Goal: Use online tool/utility: Utilize a website feature to perform a specific function

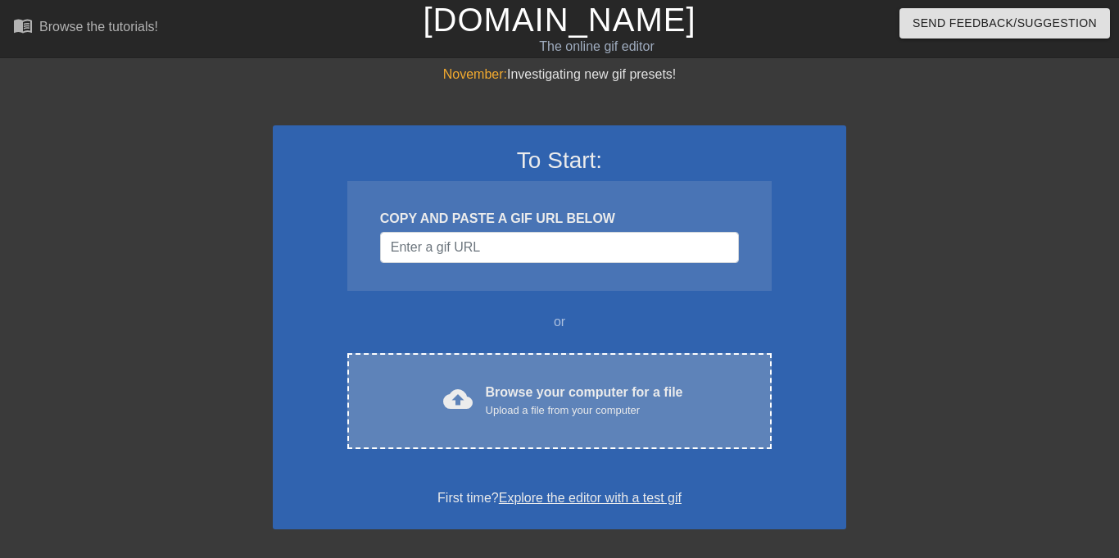
click at [519, 379] on div "cloud_upload Browse your computer for a file Upload a file from your computer C…" at bounding box center [559, 401] width 424 height 96
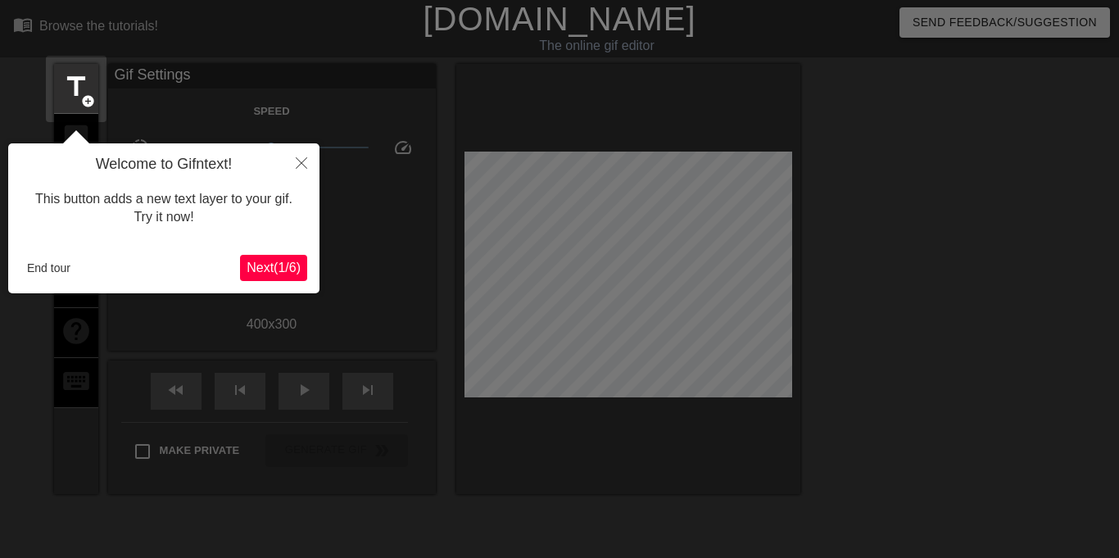
scroll to position [40, 0]
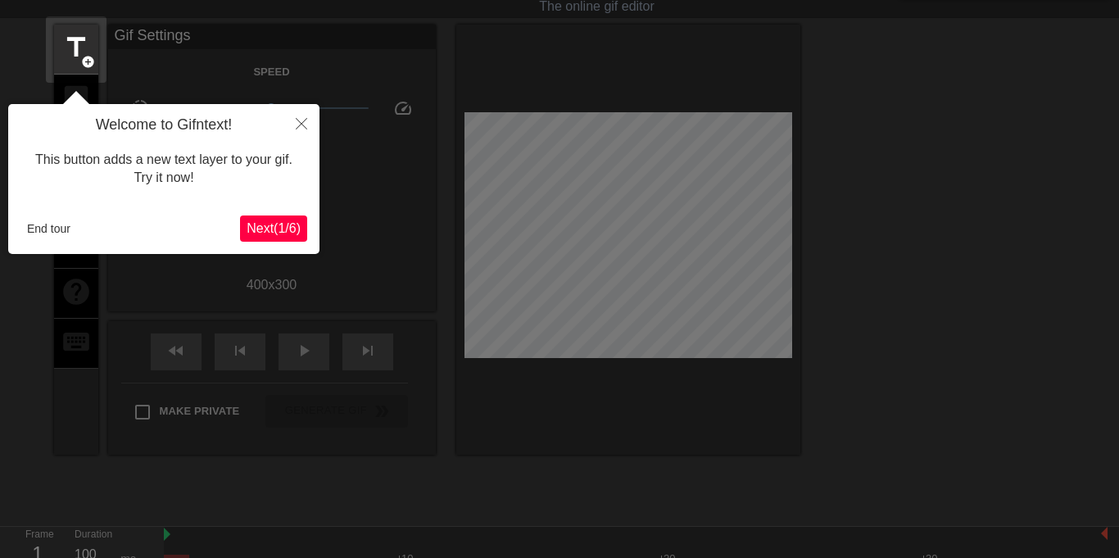
click at [278, 223] on span "Next ( 1 / 6 )" at bounding box center [273, 228] width 54 height 14
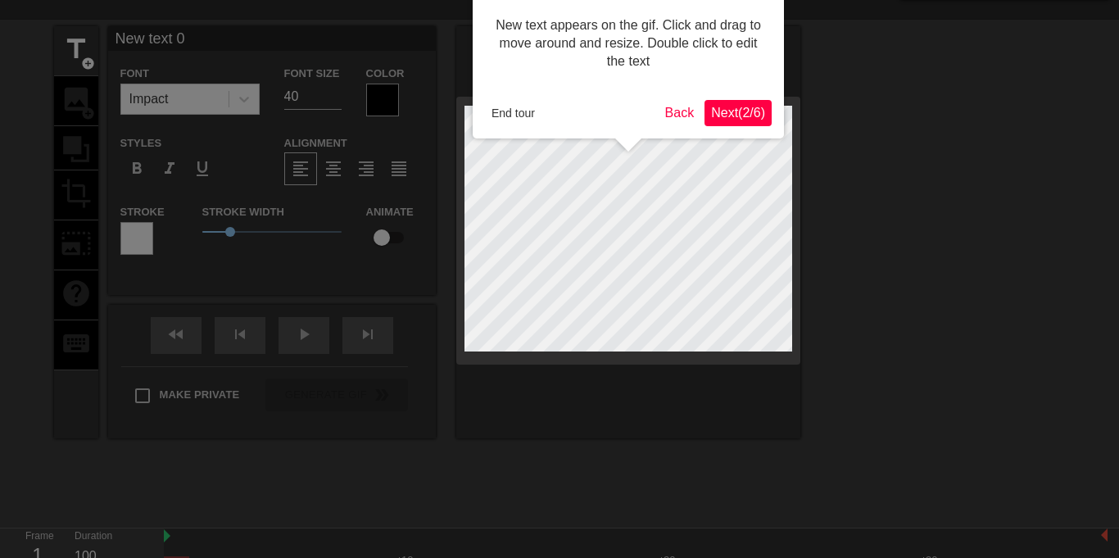
scroll to position [0, 0]
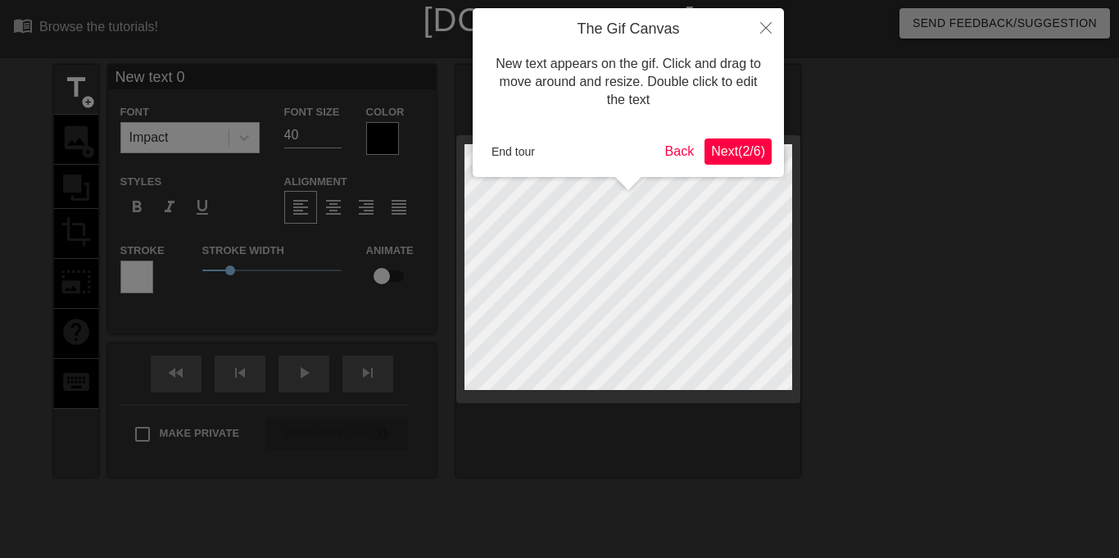
click at [754, 149] on span "Next ( 2 / 6 )" at bounding box center [738, 151] width 54 height 14
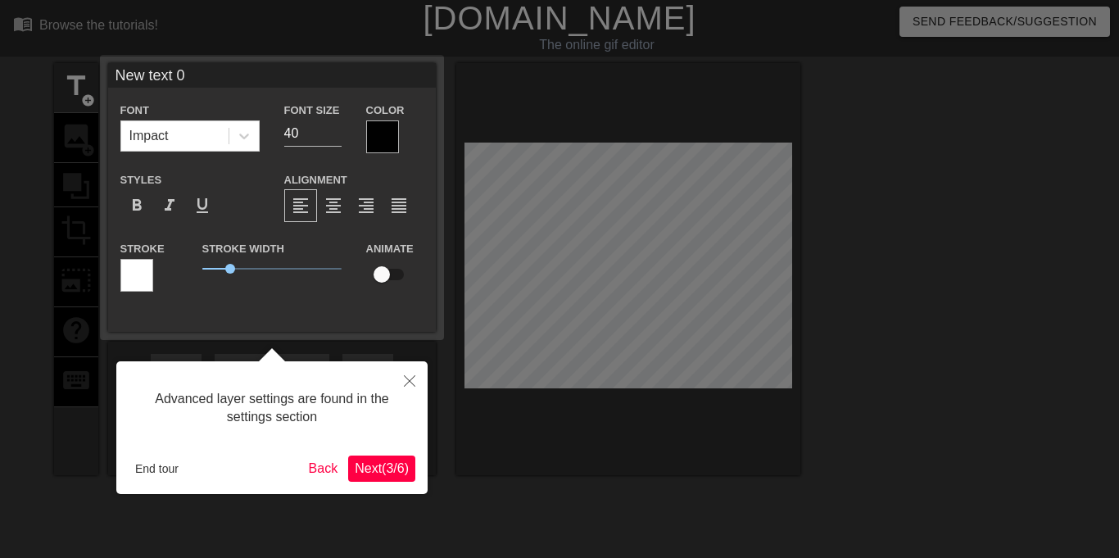
scroll to position [40, 0]
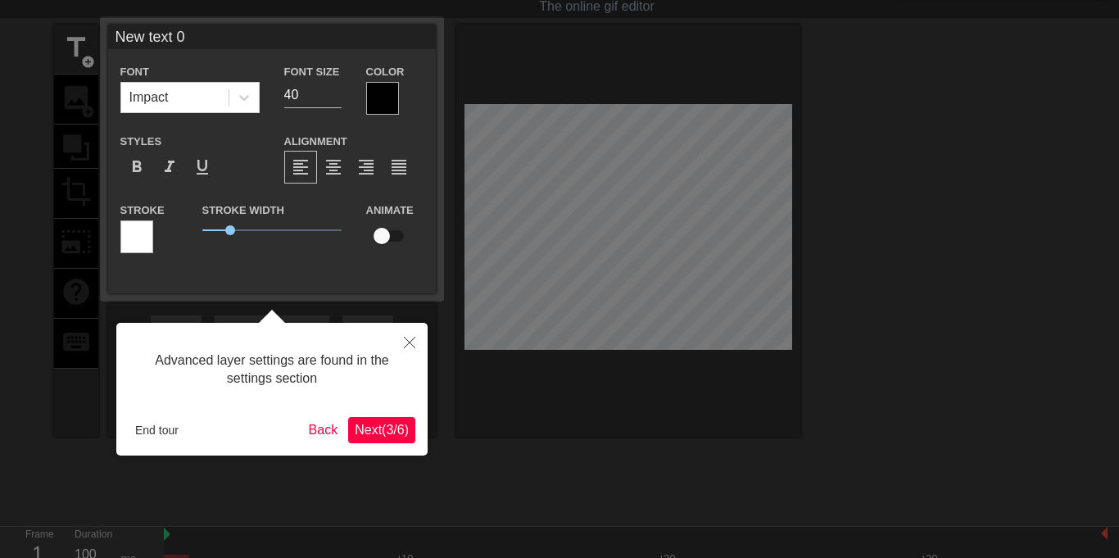
click at [376, 426] on span "Next ( 3 / 6 )" at bounding box center [382, 430] width 54 height 14
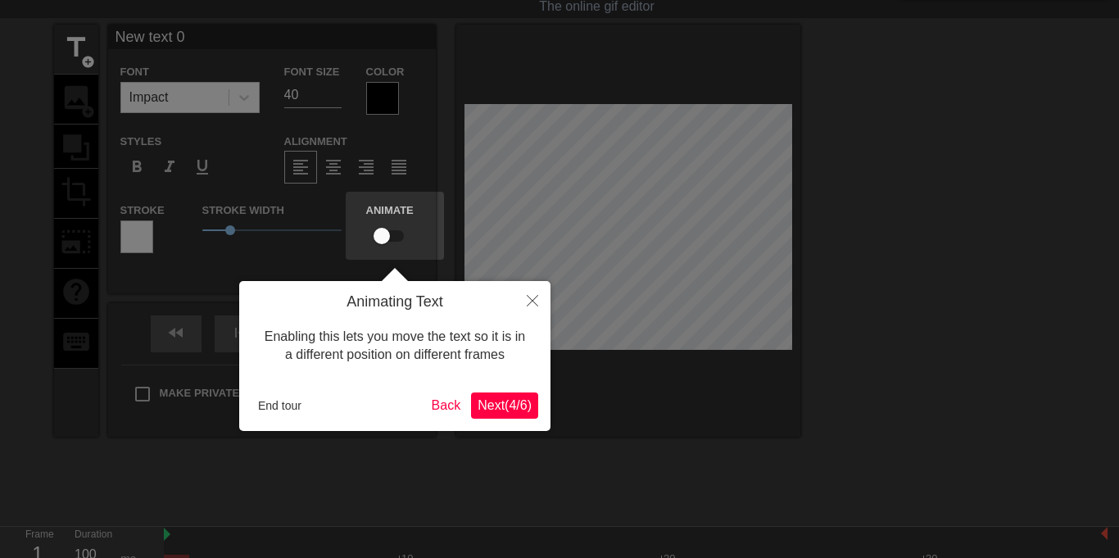
scroll to position [0, 0]
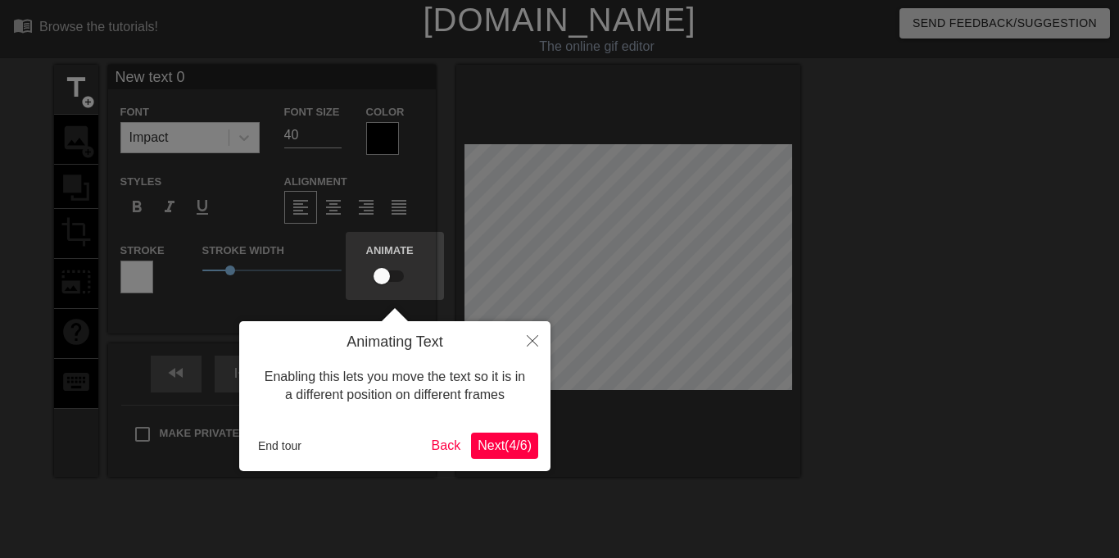
click at [516, 456] on button "Next ( 4 / 6 )" at bounding box center [504, 445] width 67 height 26
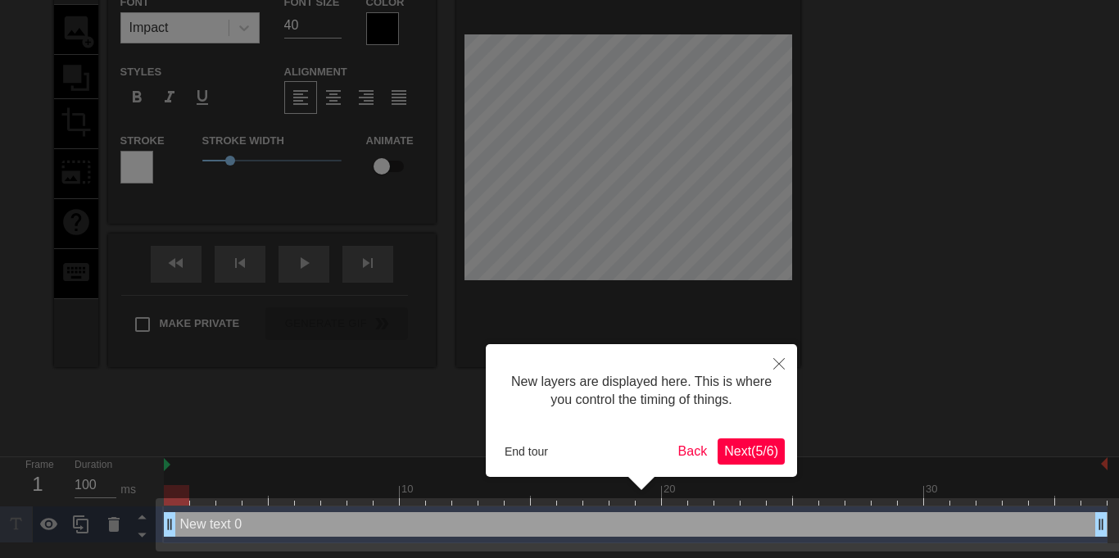
click at [739, 448] on span "Next ( 5 / 6 )" at bounding box center [751, 451] width 54 height 14
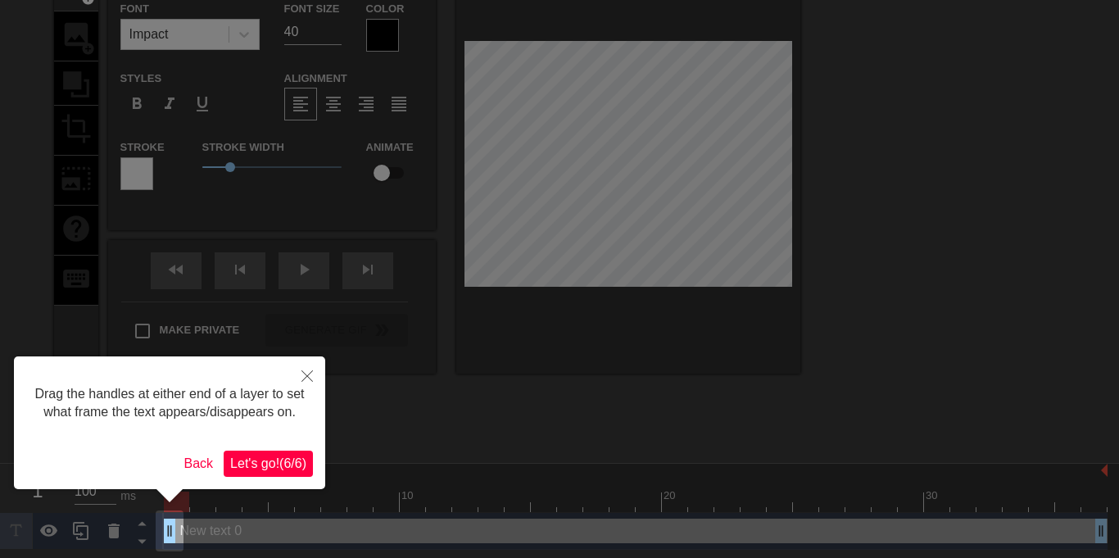
click at [285, 458] on span "Let's go! ( 6 / 6 )" at bounding box center [268, 463] width 76 height 14
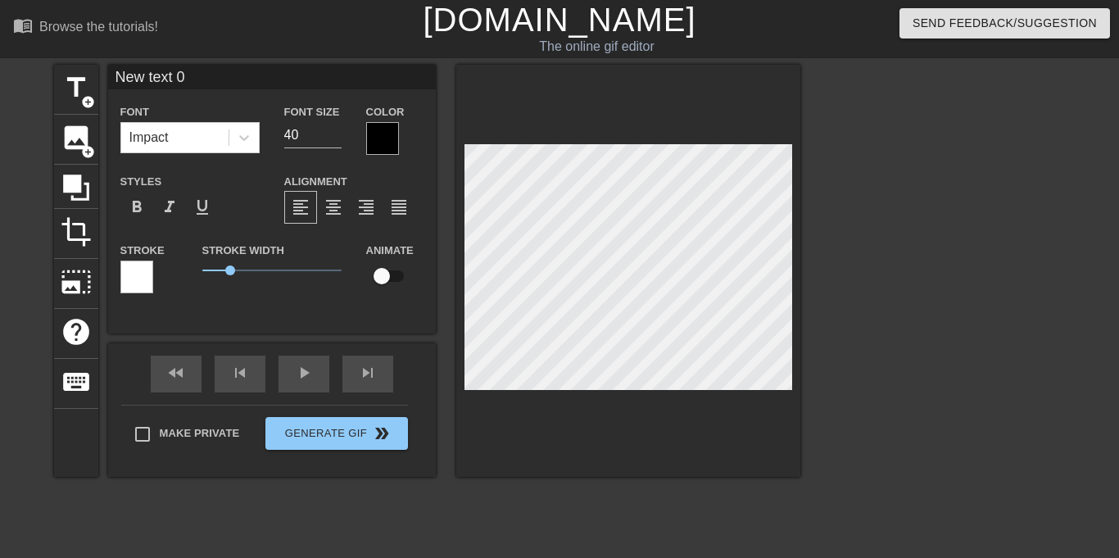
scroll to position [0, 2]
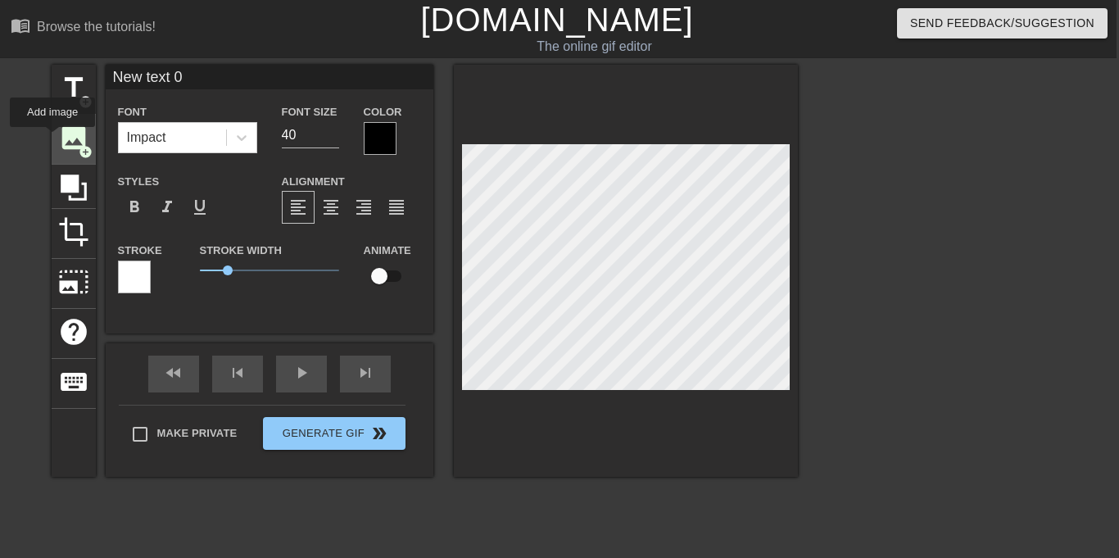
click at [52, 138] on div "image add_circle" at bounding box center [74, 140] width 44 height 50
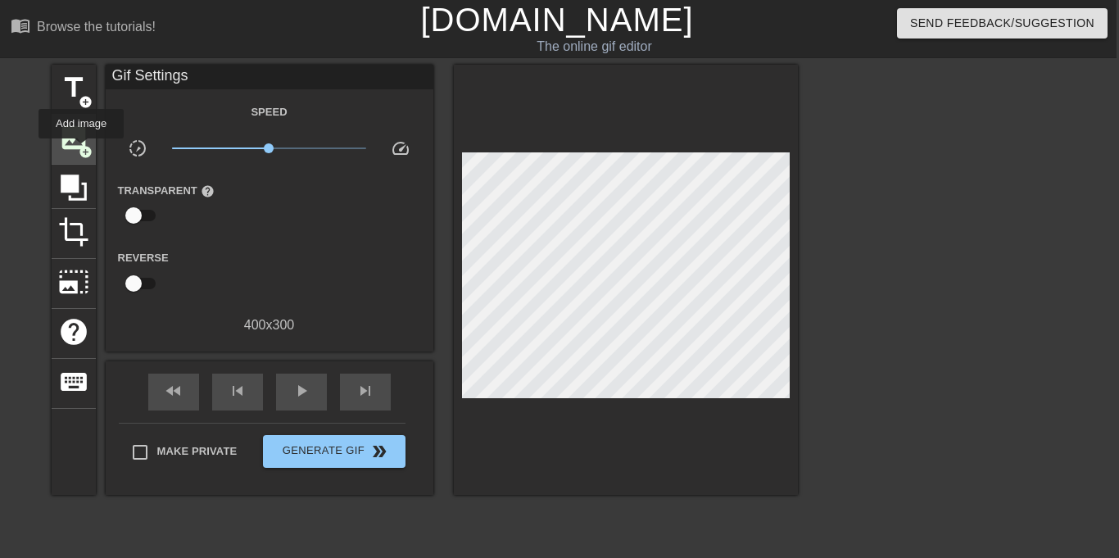
click at [80, 150] on span "add_circle" at bounding box center [86, 152] width 14 height 14
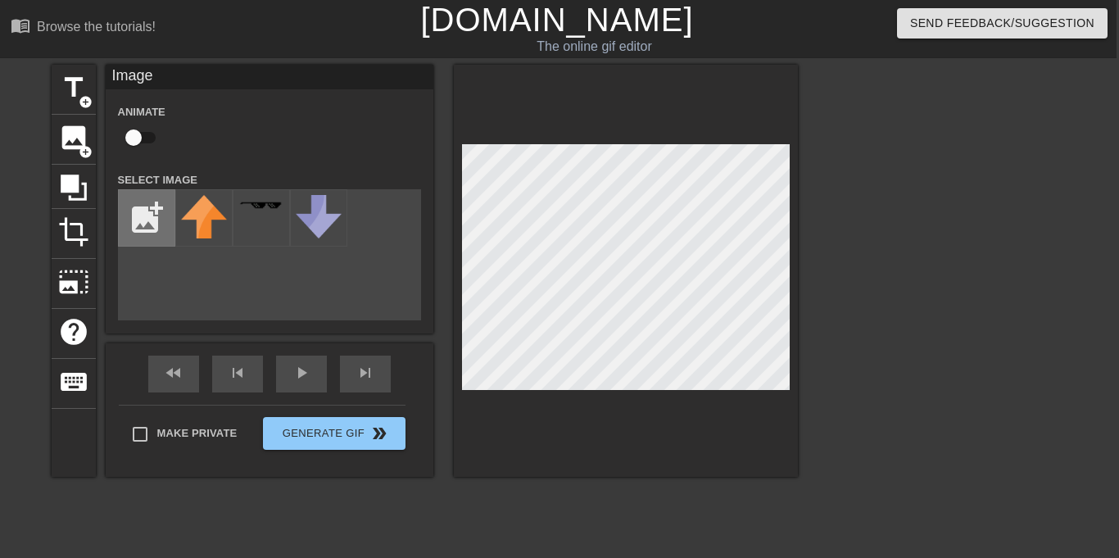
click at [138, 205] on input "file" at bounding box center [147, 218] width 56 height 56
type input "C:\fakepath\ahhhhhhhhhhhh (1).png"
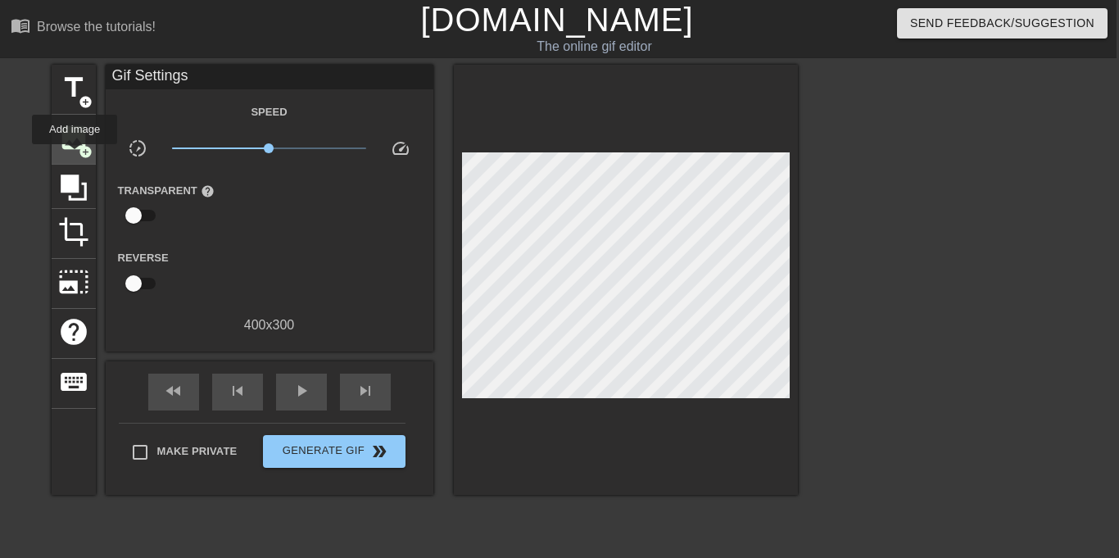
click at [73, 152] on span "image" at bounding box center [73, 137] width 31 height 31
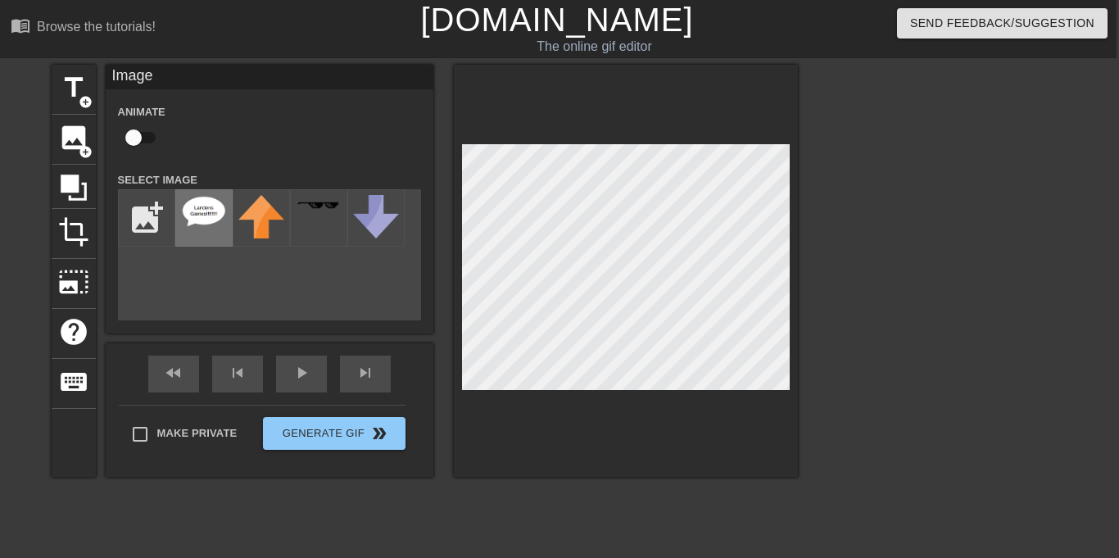
click at [179, 217] on div at bounding box center [203, 217] width 57 height 57
click at [929, 224] on div at bounding box center [940, 310] width 246 height 491
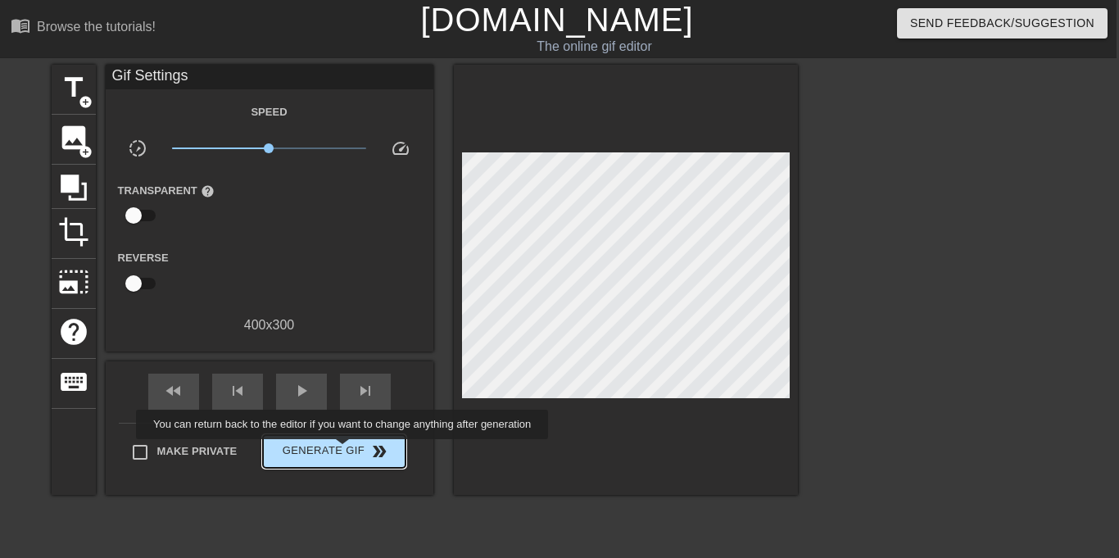
click at [338, 450] on span "Generate Gif double_arrow" at bounding box center [333, 451] width 129 height 20
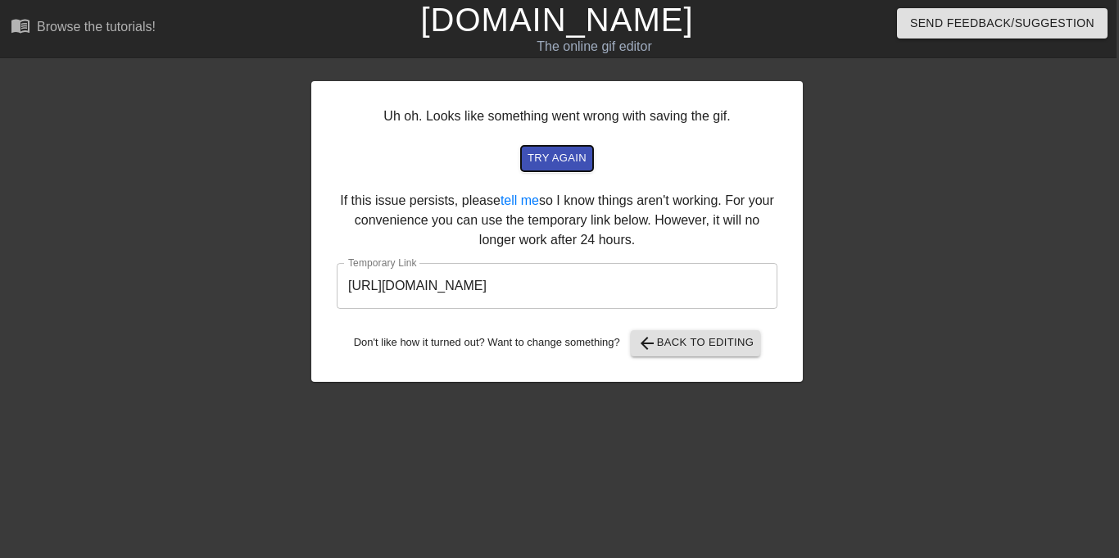
click at [566, 163] on span "try again" at bounding box center [556, 158] width 59 height 19
click at [719, 280] on input "[URL][DOMAIN_NAME]" at bounding box center [557, 286] width 441 height 46
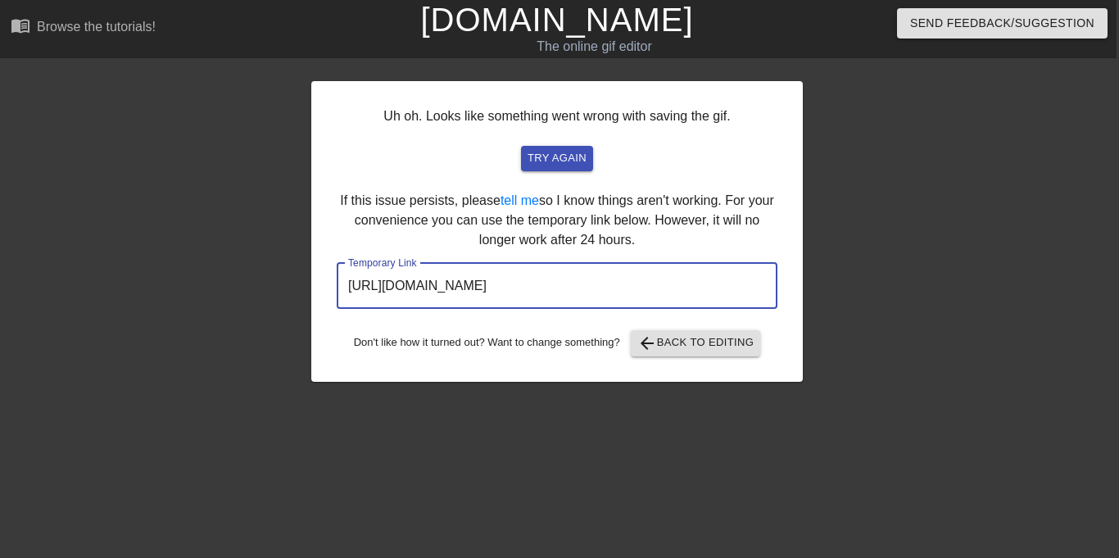
click at [719, 280] on input "[URL][DOMAIN_NAME]" at bounding box center [557, 286] width 441 height 46
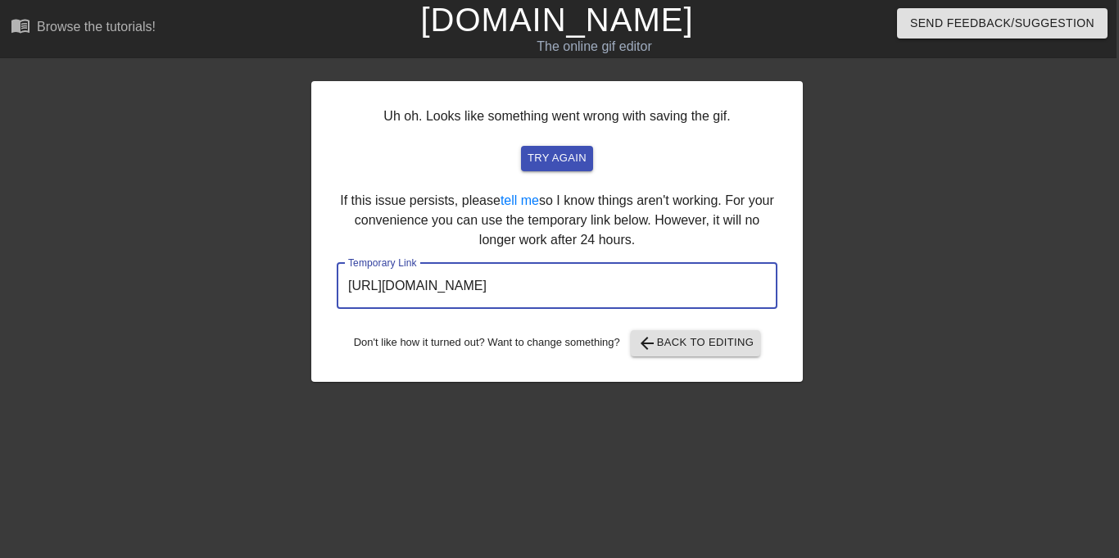
click at [719, 280] on input "[URL][DOMAIN_NAME]" at bounding box center [557, 286] width 441 height 46
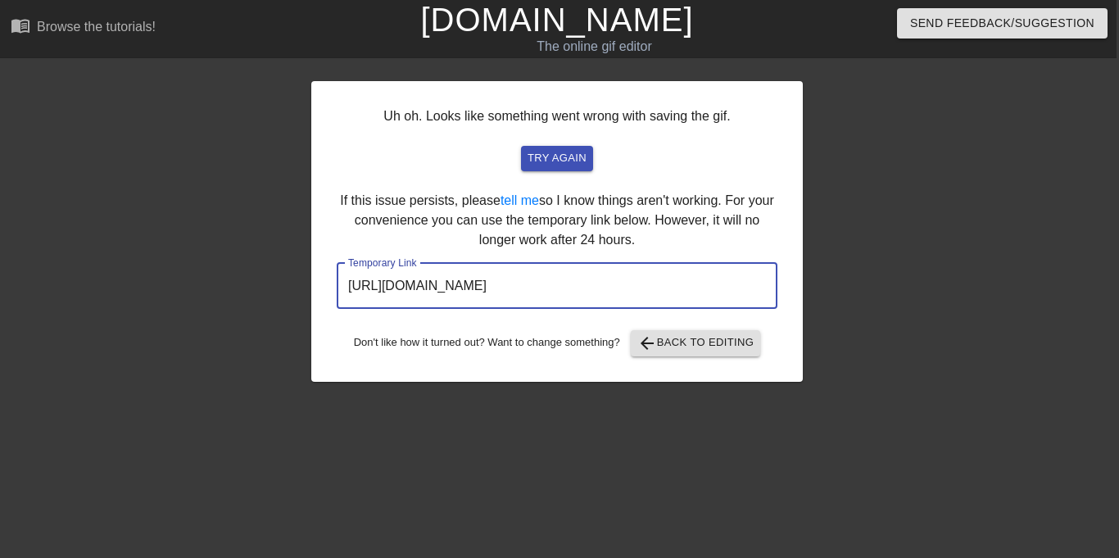
click at [719, 280] on input "[URL][DOMAIN_NAME]" at bounding box center [557, 286] width 441 height 46
click at [710, 287] on input "[URL][DOMAIN_NAME]" at bounding box center [557, 286] width 441 height 46
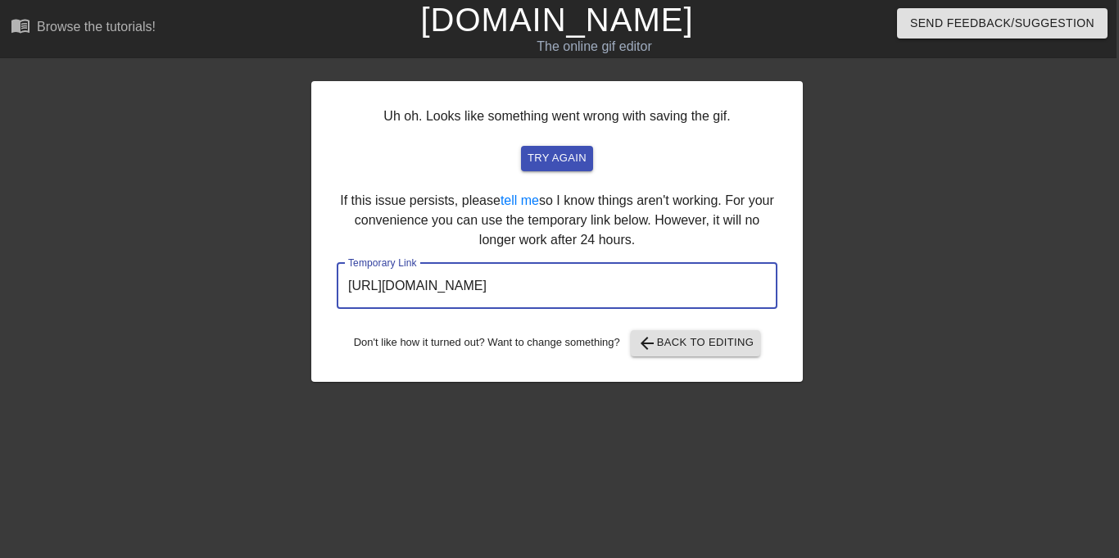
click at [710, 287] on input "[URL][DOMAIN_NAME]" at bounding box center [557, 286] width 441 height 46
click at [661, 286] on input "[URL][DOMAIN_NAME]" at bounding box center [557, 286] width 441 height 46
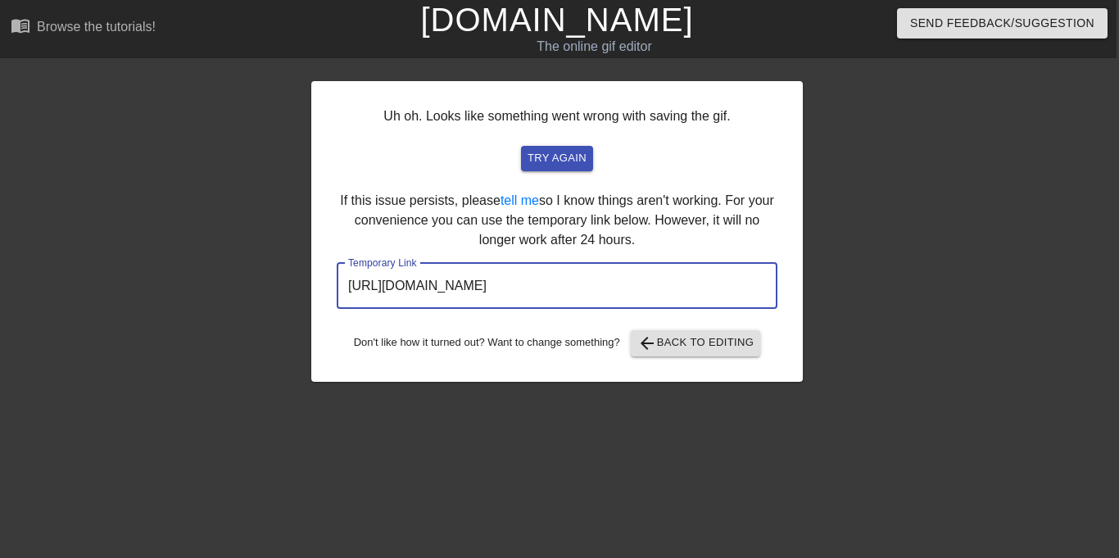
click at [661, 286] on input "[URL][DOMAIN_NAME]" at bounding box center [557, 286] width 441 height 46
